Goal: Task Accomplishment & Management: Manage account settings

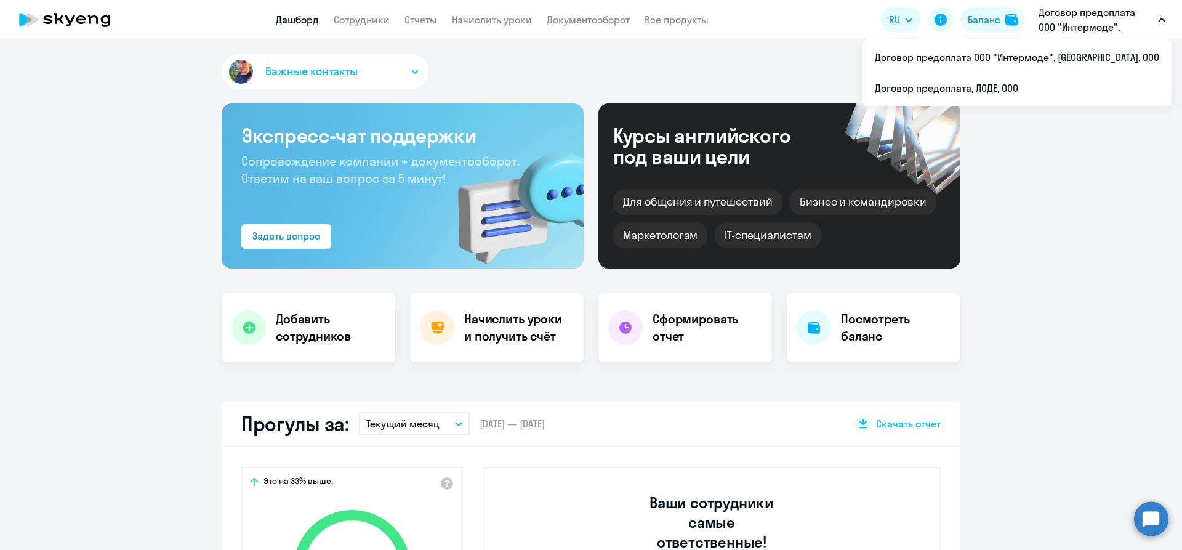
select select "30"
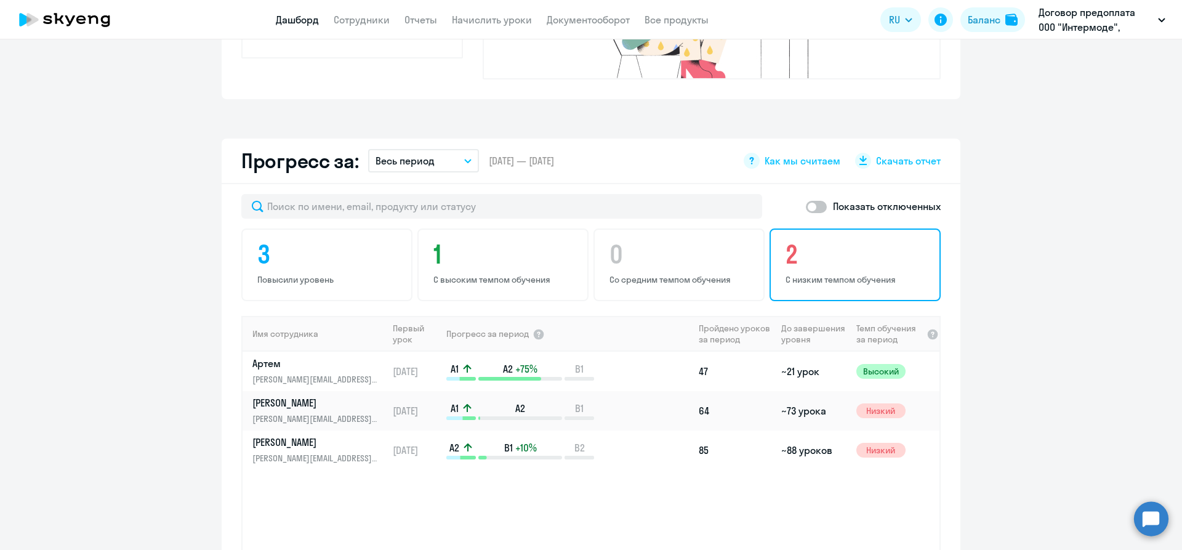
scroll to position [677, 0]
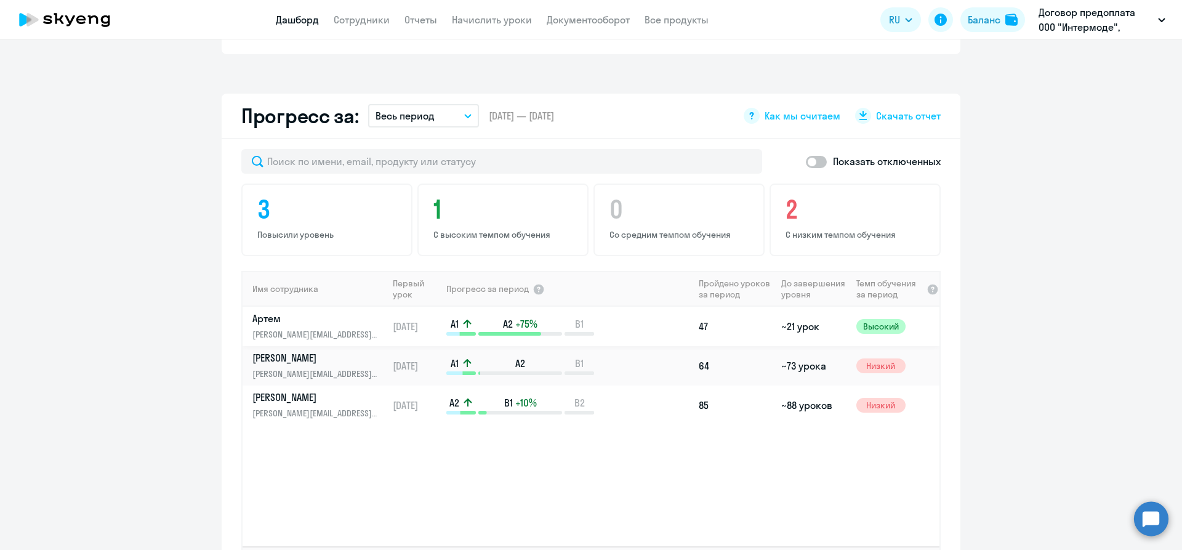
click at [318, 311] on link "Артем [EMAIL_ADDRESS][DOMAIN_NAME]" at bounding box center [319, 326] width 135 height 30
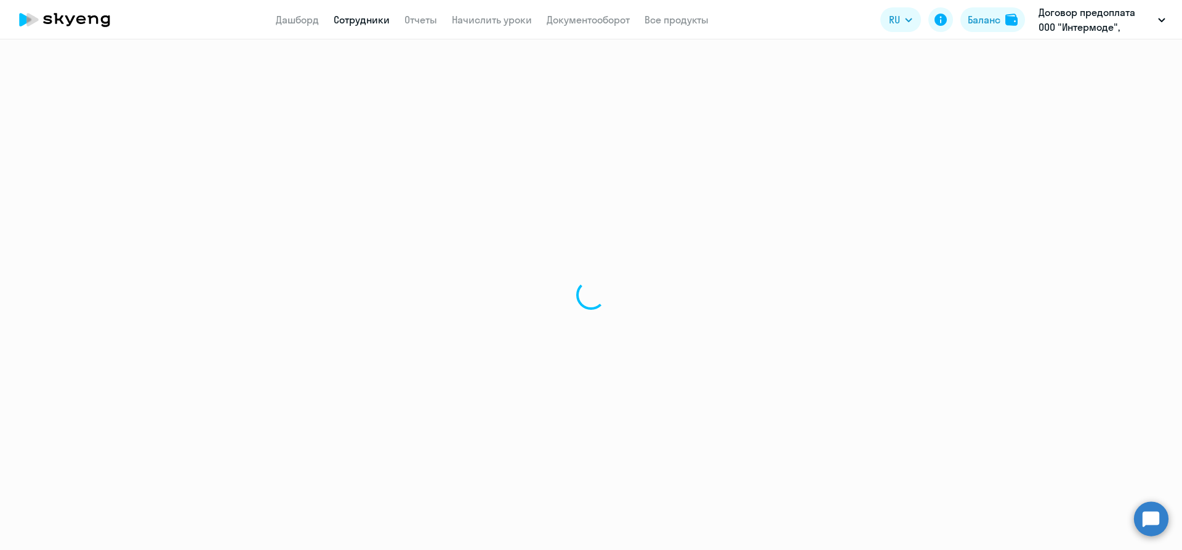
select select "english"
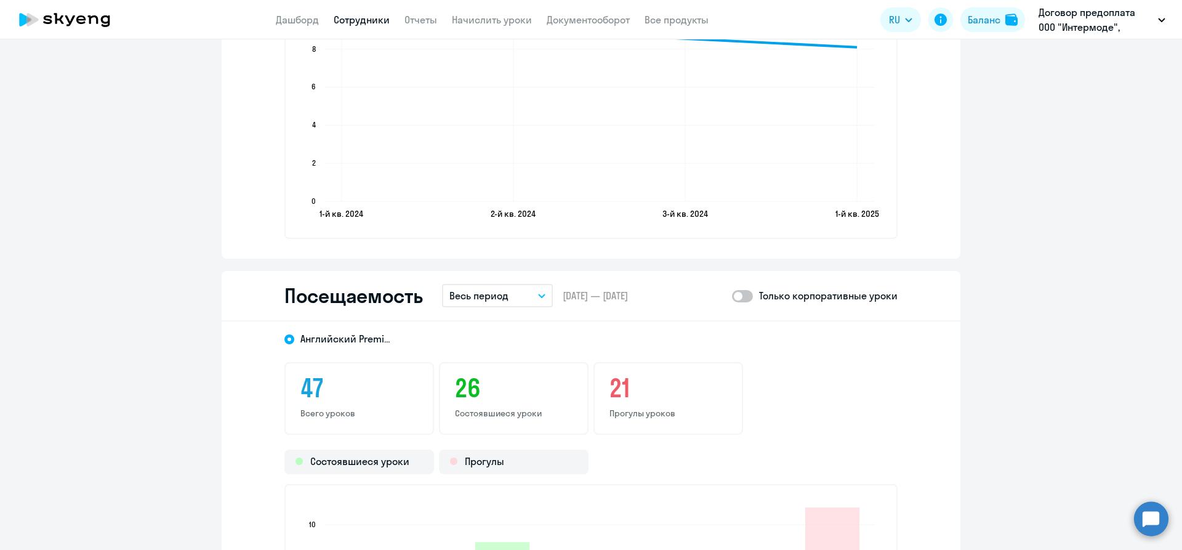
scroll to position [1046, 0]
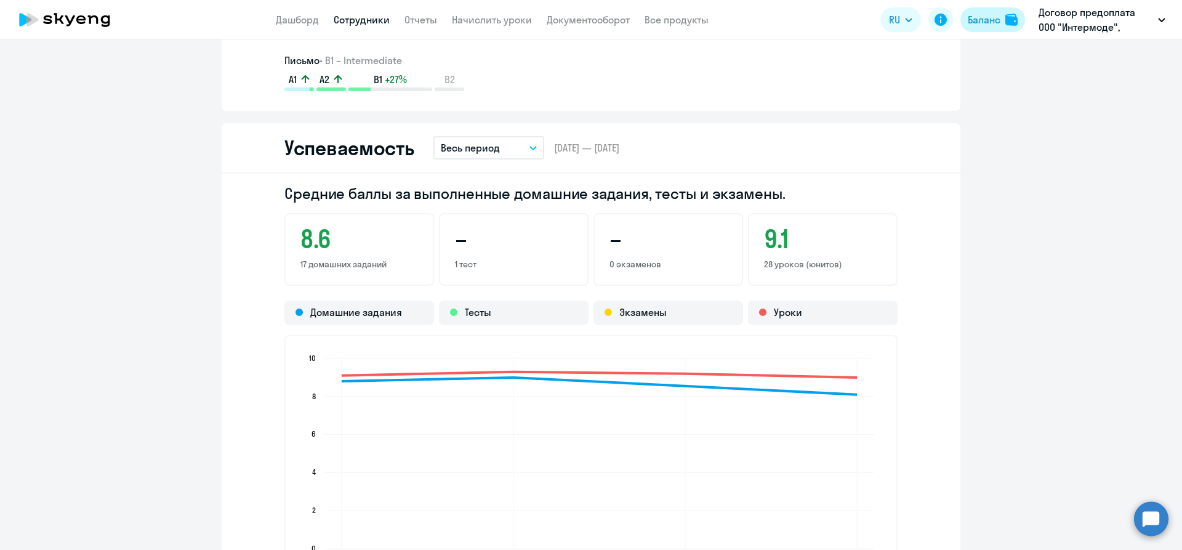
click at [972, 18] on div "Баланс" at bounding box center [983, 19] width 33 height 15
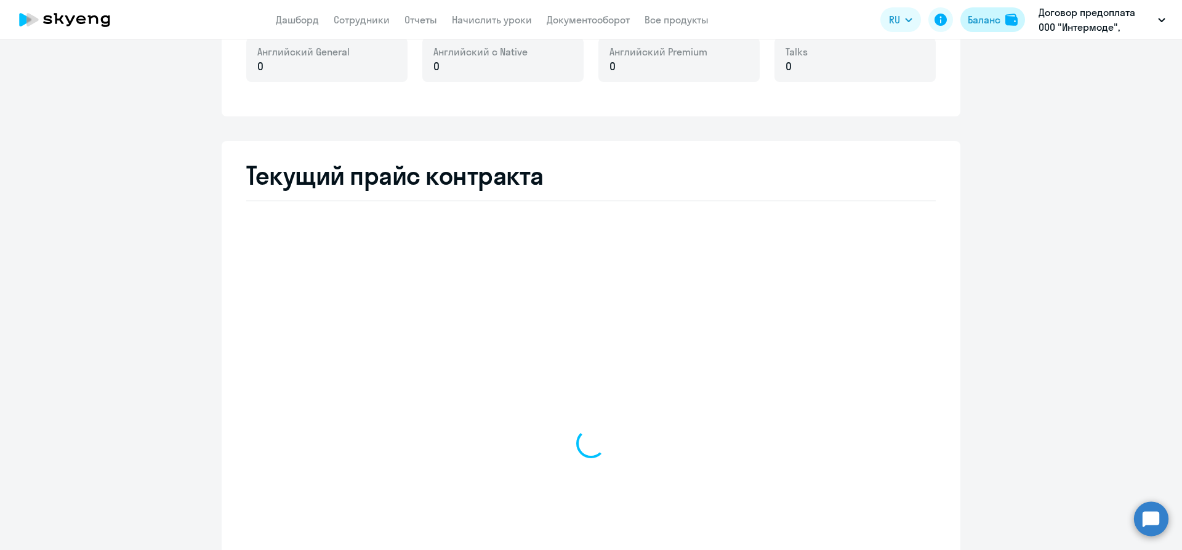
scroll to position [534, 0]
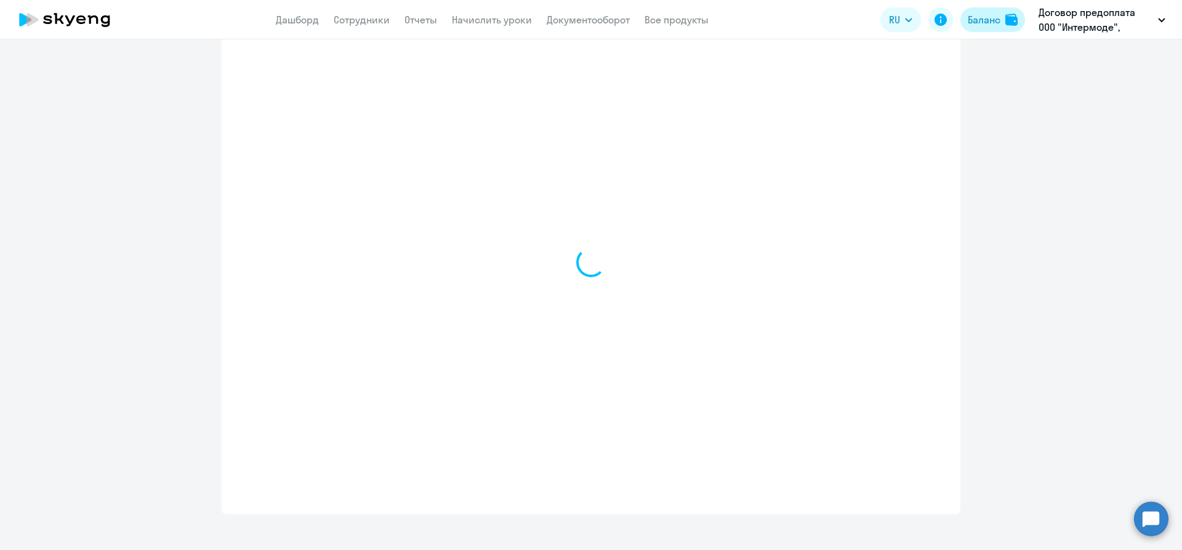
select select "english_adult_not_native_speaker"
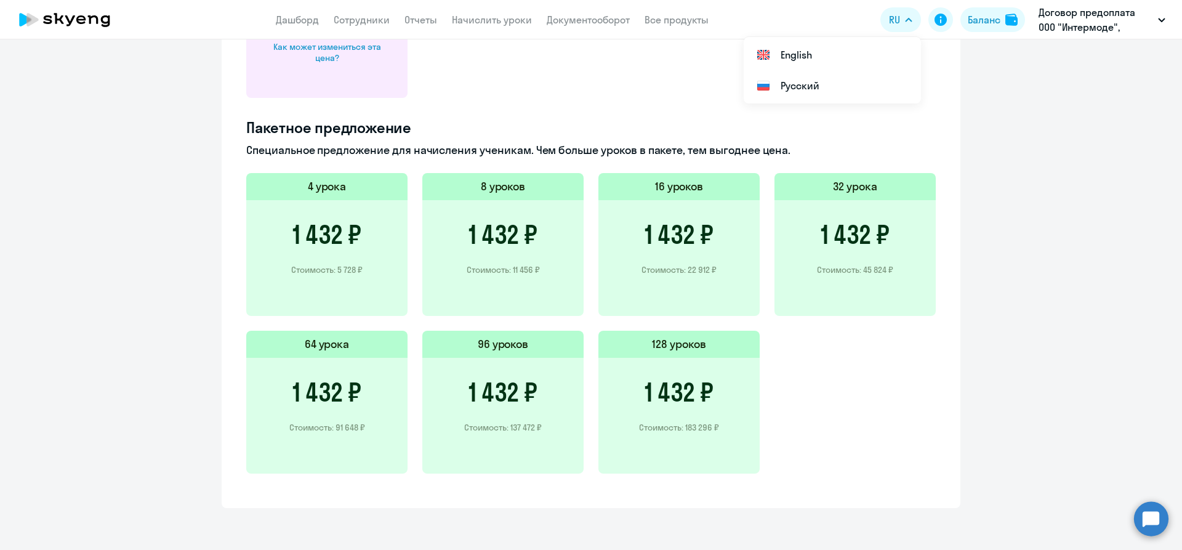
scroll to position [345, 0]
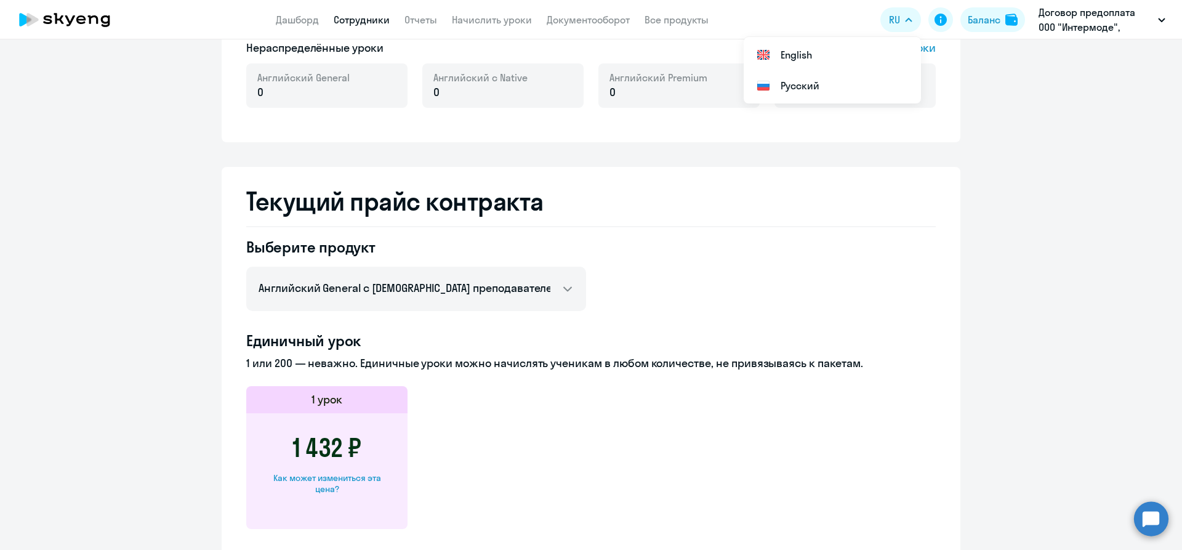
click at [358, 17] on link "Сотрудники" at bounding box center [362, 20] width 56 height 12
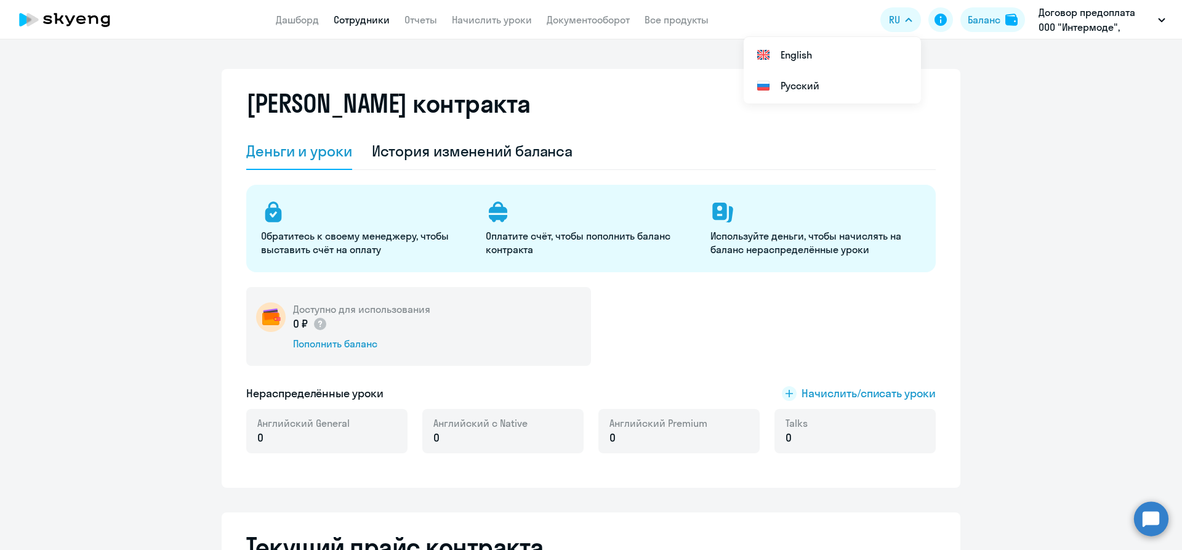
select select "30"
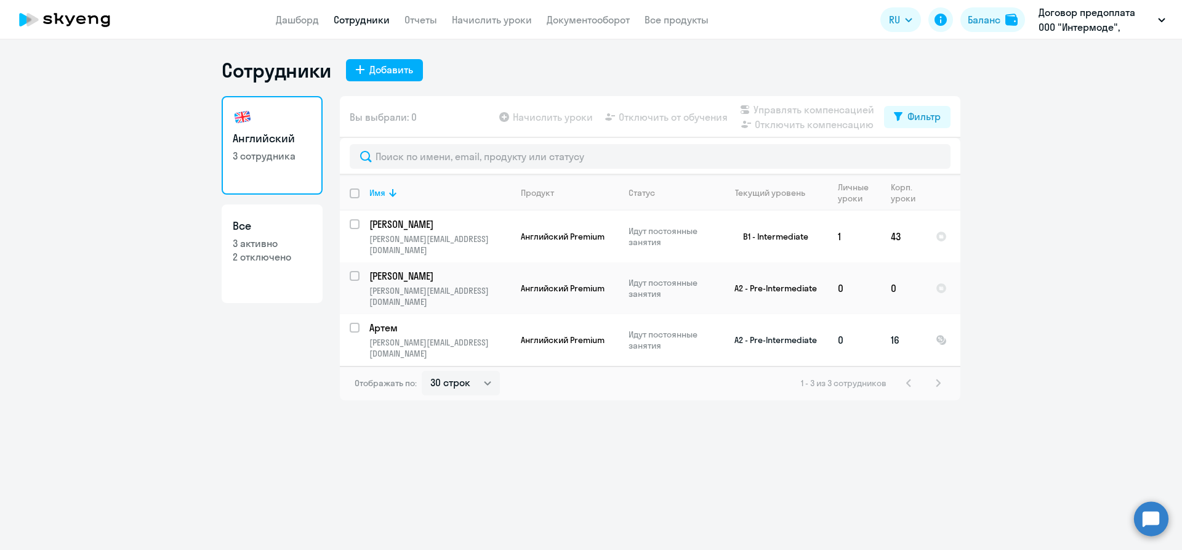
click at [356, 322] on input "select row 4176228" at bounding box center [362, 334] width 25 height 25
checkbox input "true"
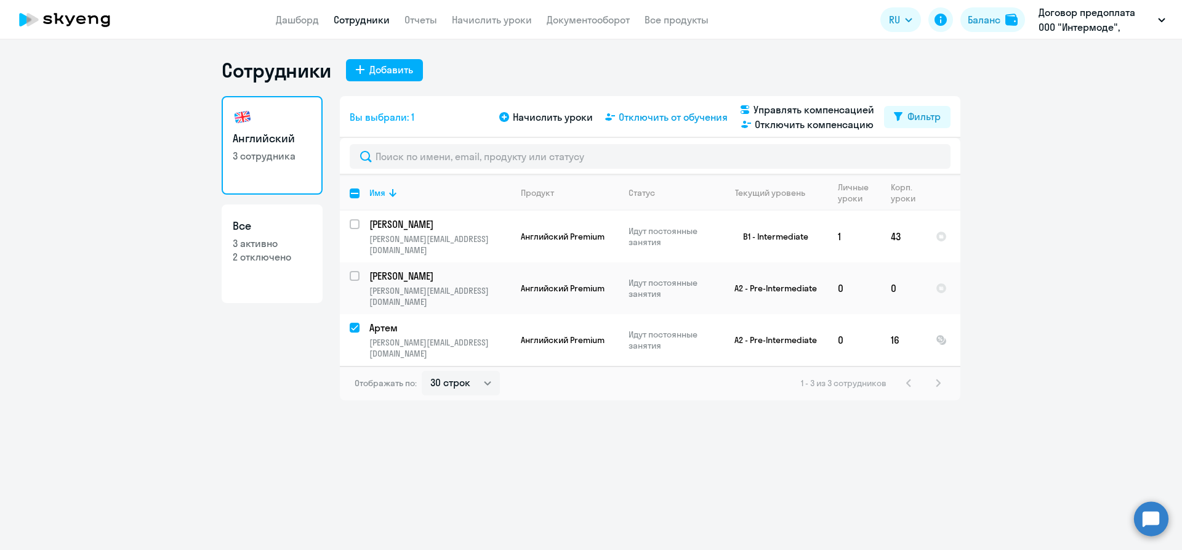
click at [655, 114] on span "Отключить от обучения" at bounding box center [673, 117] width 109 height 15
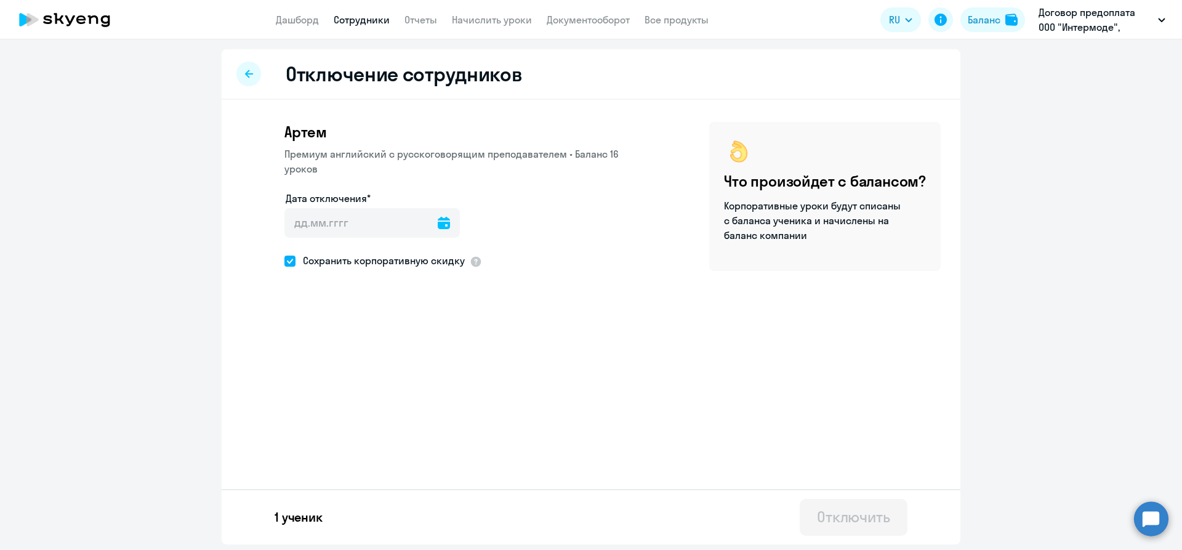
click at [438, 219] on icon at bounding box center [444, 223] width 12 height 12
click at [399, 409] on span "26" at bounding box center [400, 412] width 22 height 22
type input "[DATE]"
click at [831, 521] on div "Отключить" at bounding box center [853, 517] width 73 height 20
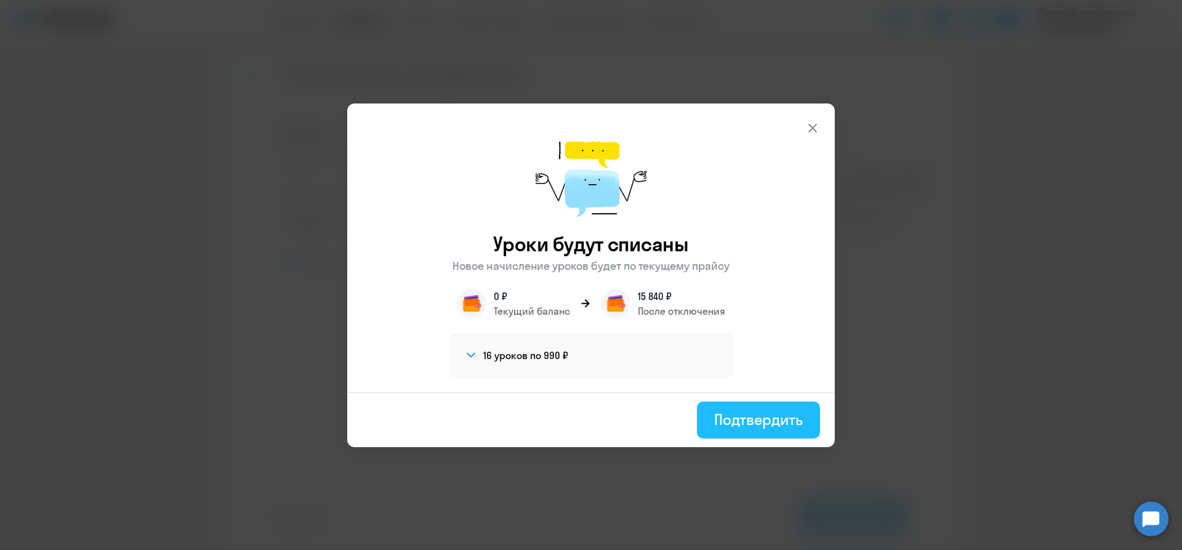
click at [779, 413] on div "Подтвердить" at bounding box center [758, 419] width 89 height 20
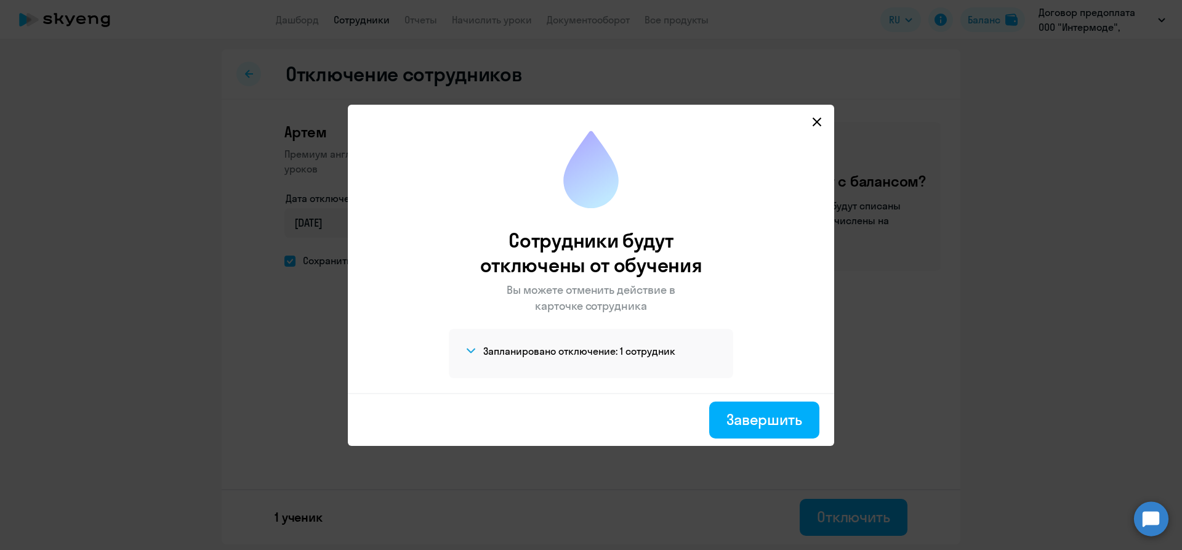
click at [814, 118] on icon at bounding box center [817, 122] width 10 height 10
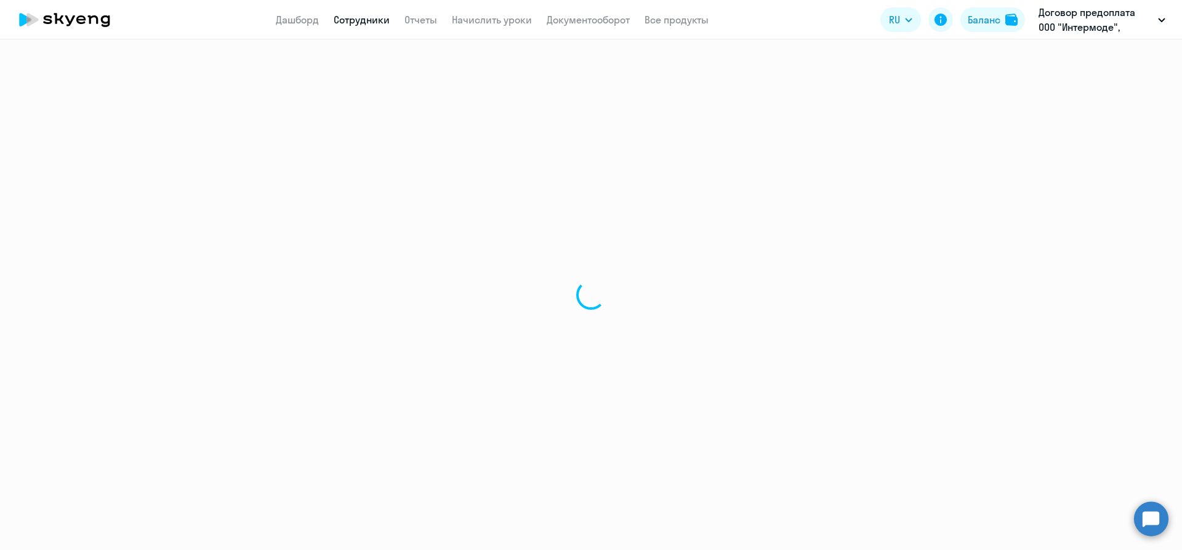
select select "30"
